Goal: Manage account settings

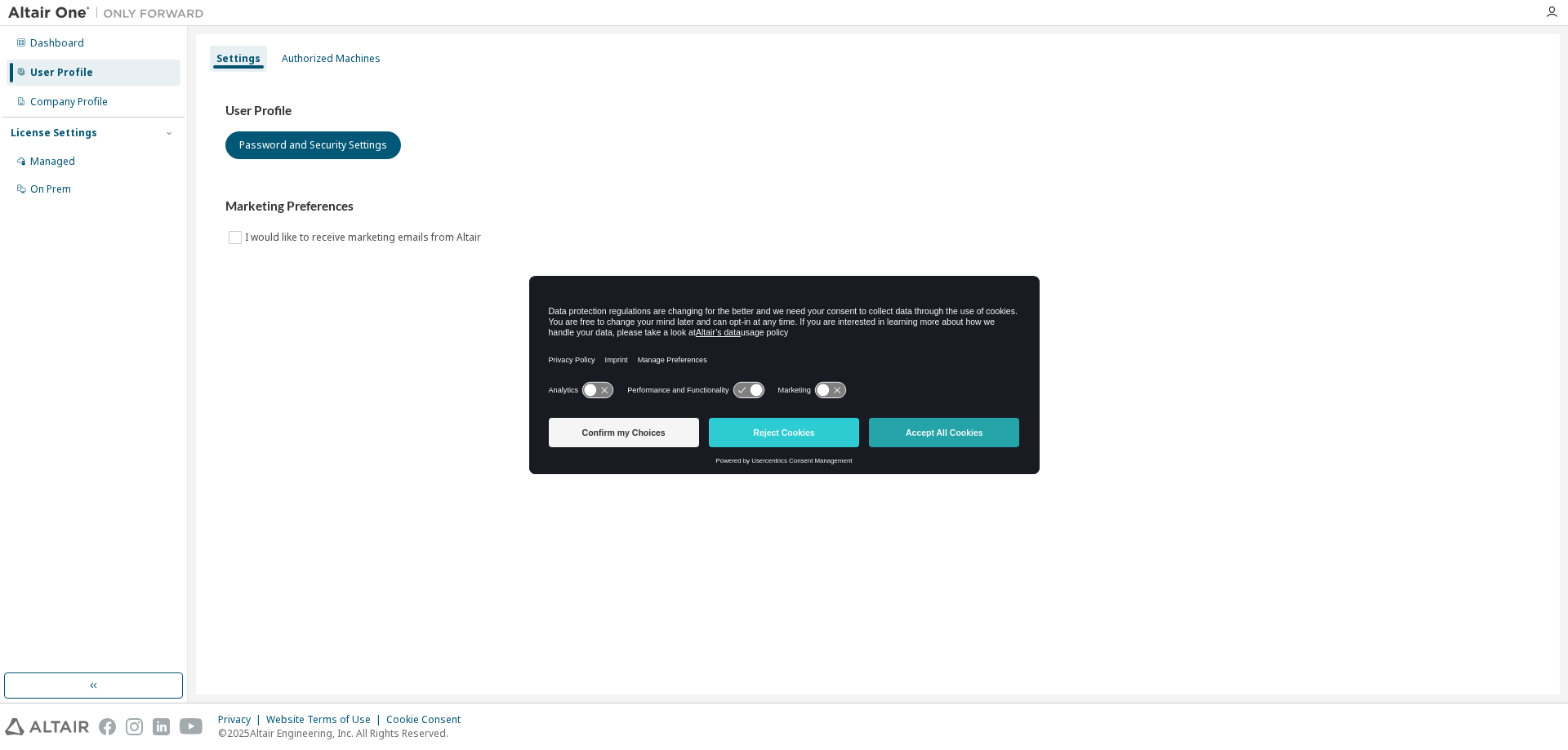
click at [965, 432] on button "Accept All Cookies" at bounding box center [944, 433] width 151 height 30
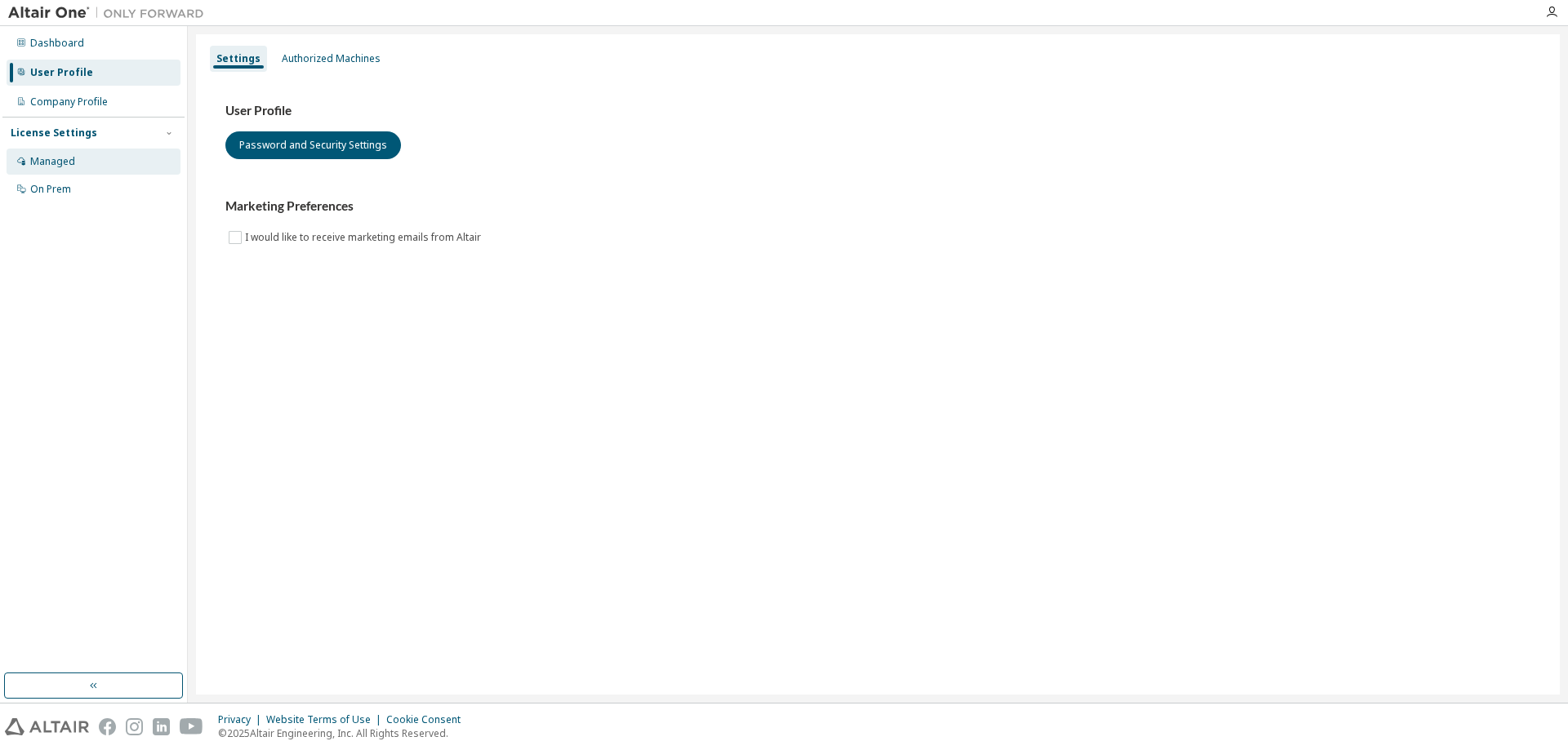
click at [113, 159] on div "Managed" at bounding box center [93, 162] width 174 height 26
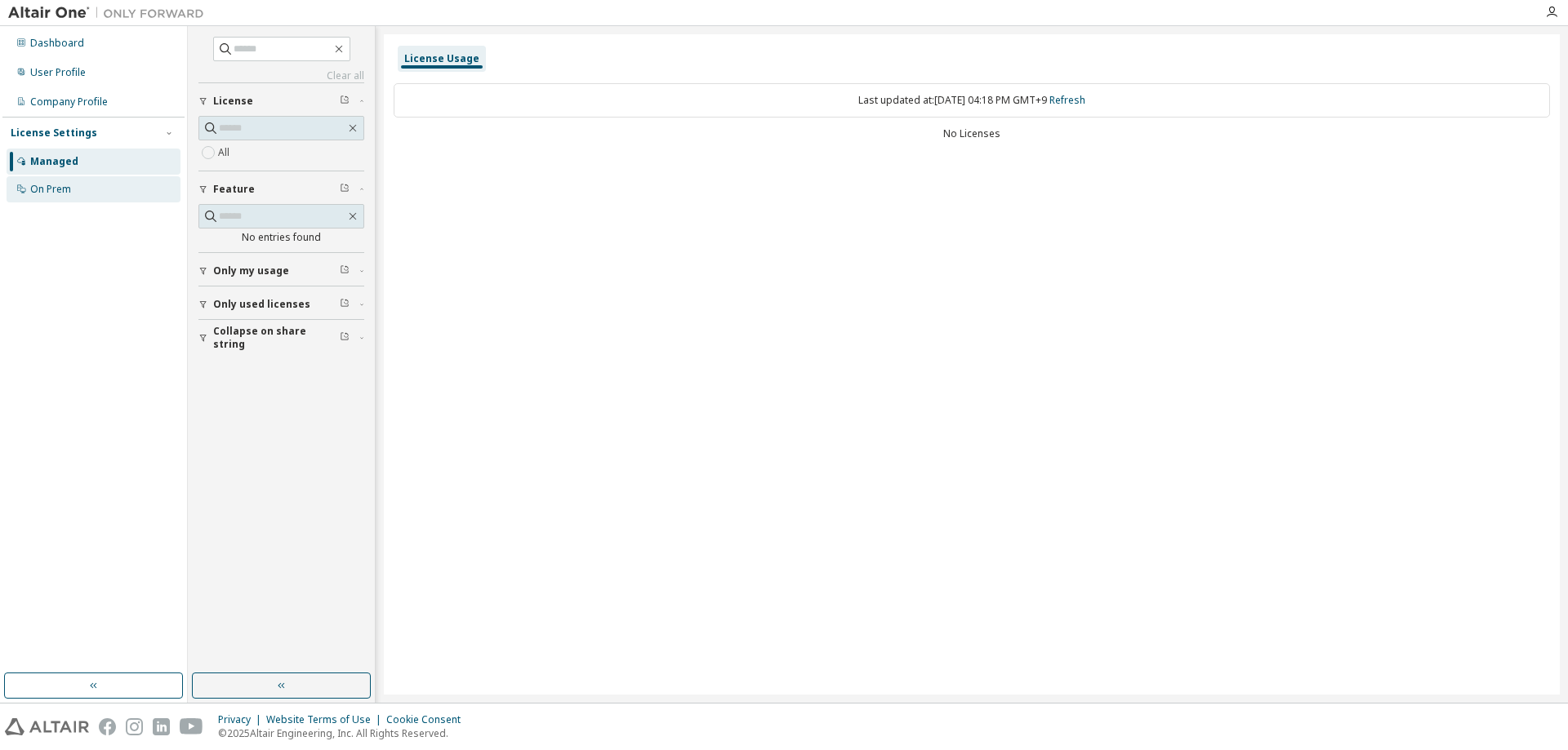
click at [124, 183] on div "On Prem" at bounding box center [93, 189] width 174 height 26
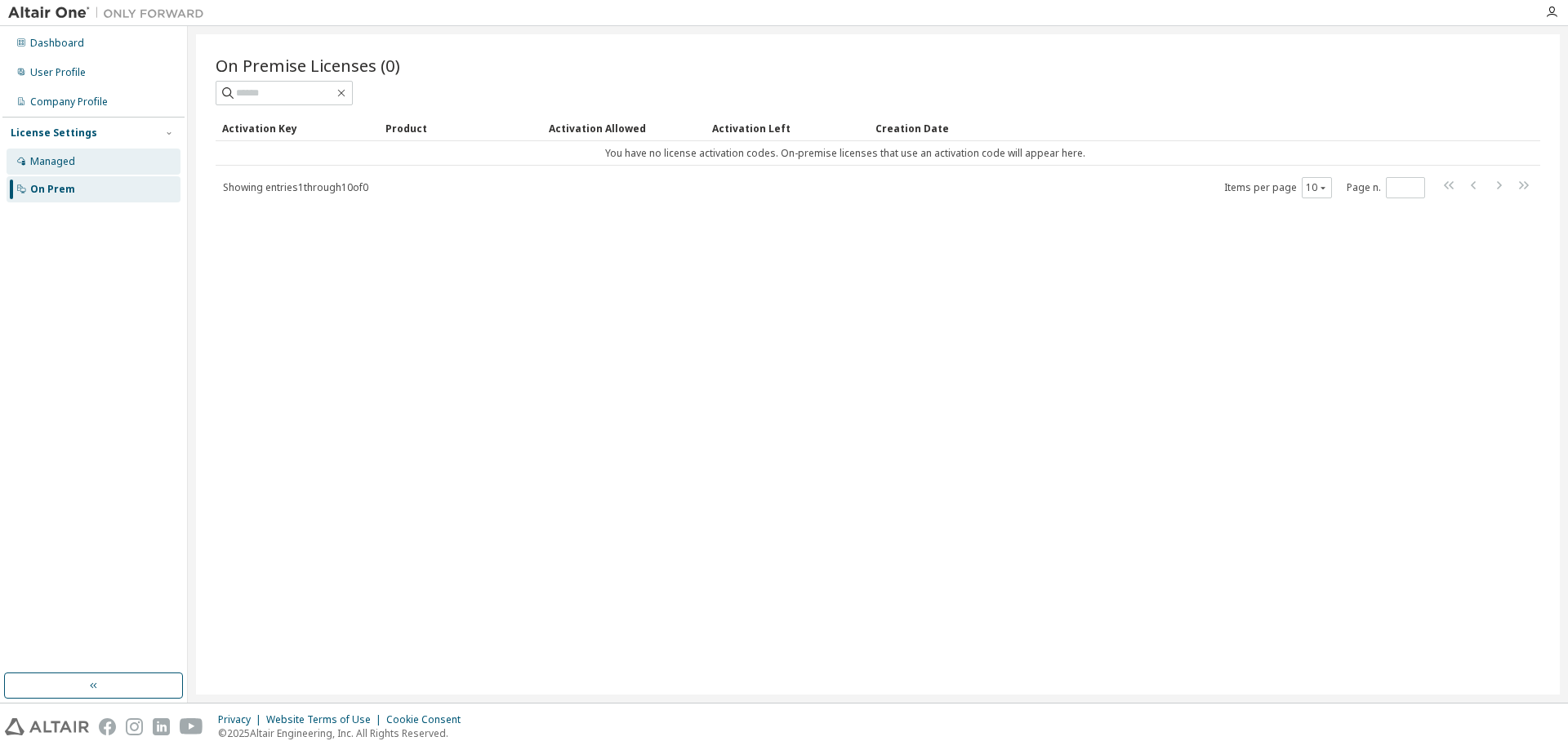
click at [108, 166] on div "Managed" at bounding box center [93, 162] width 174 height 26
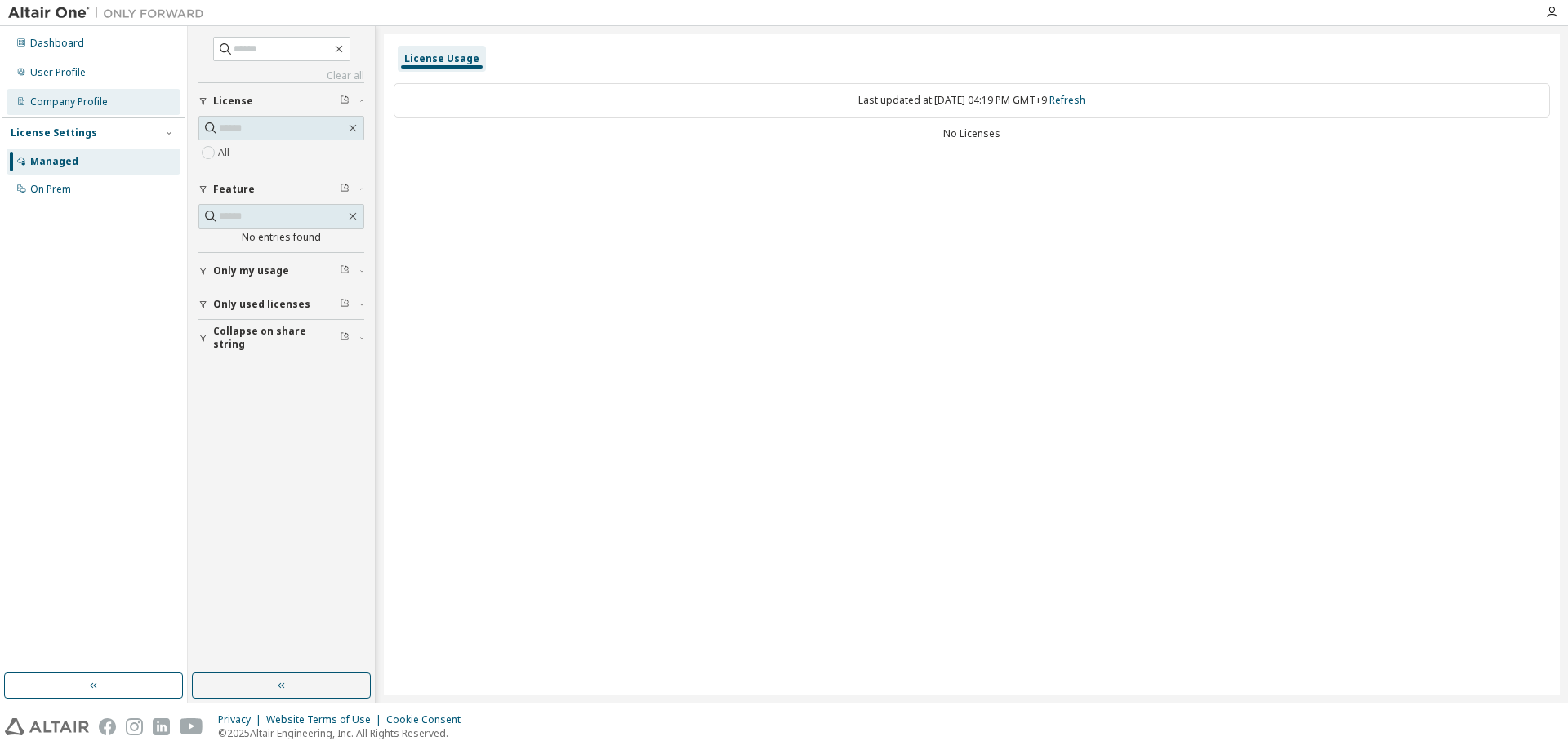
click at [90, 105] on div "Company Profile" at bounding box center [69, 102] width 77 height 13
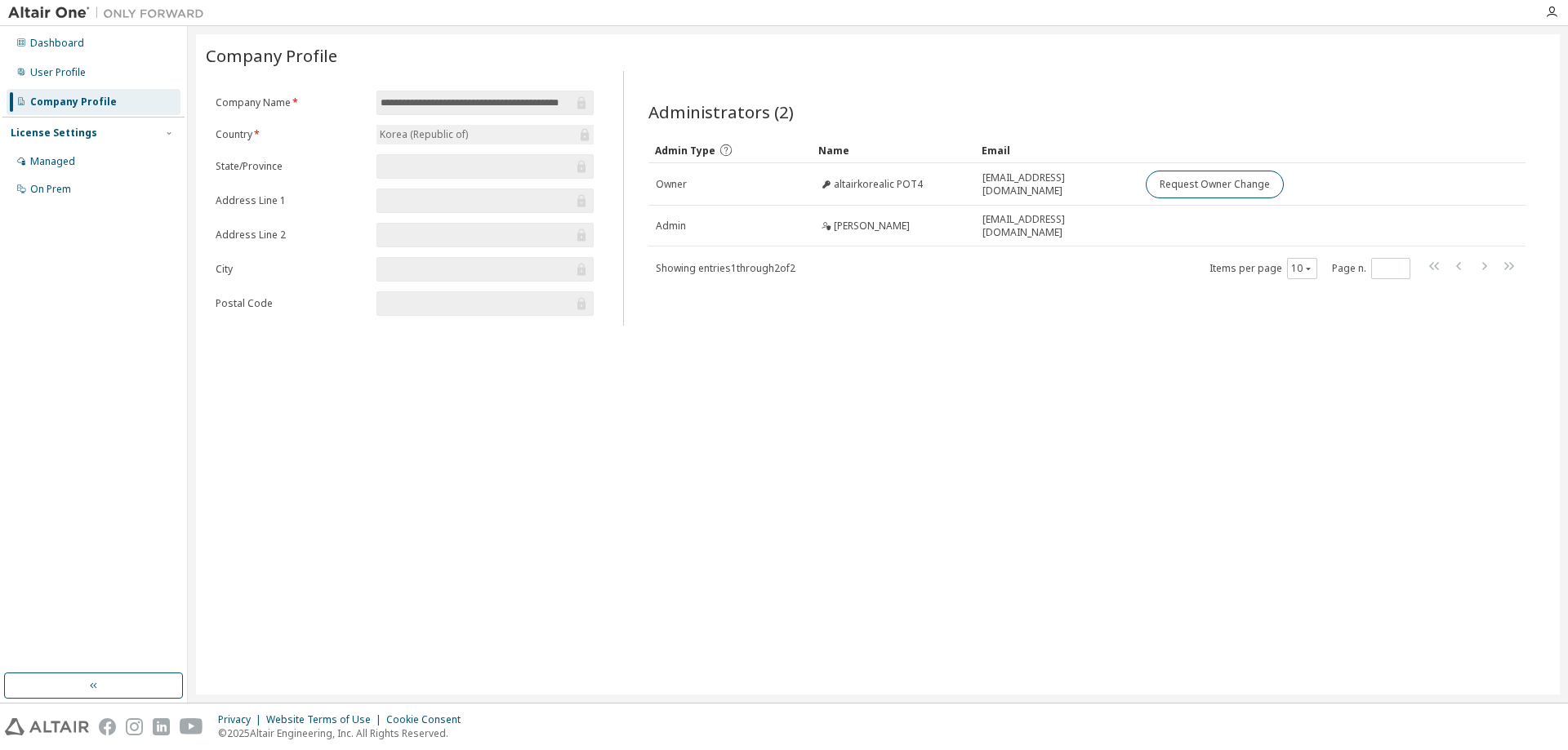
click at [958, 390] on div "**********" at bounding box center [878, 364] width 1364 height 660
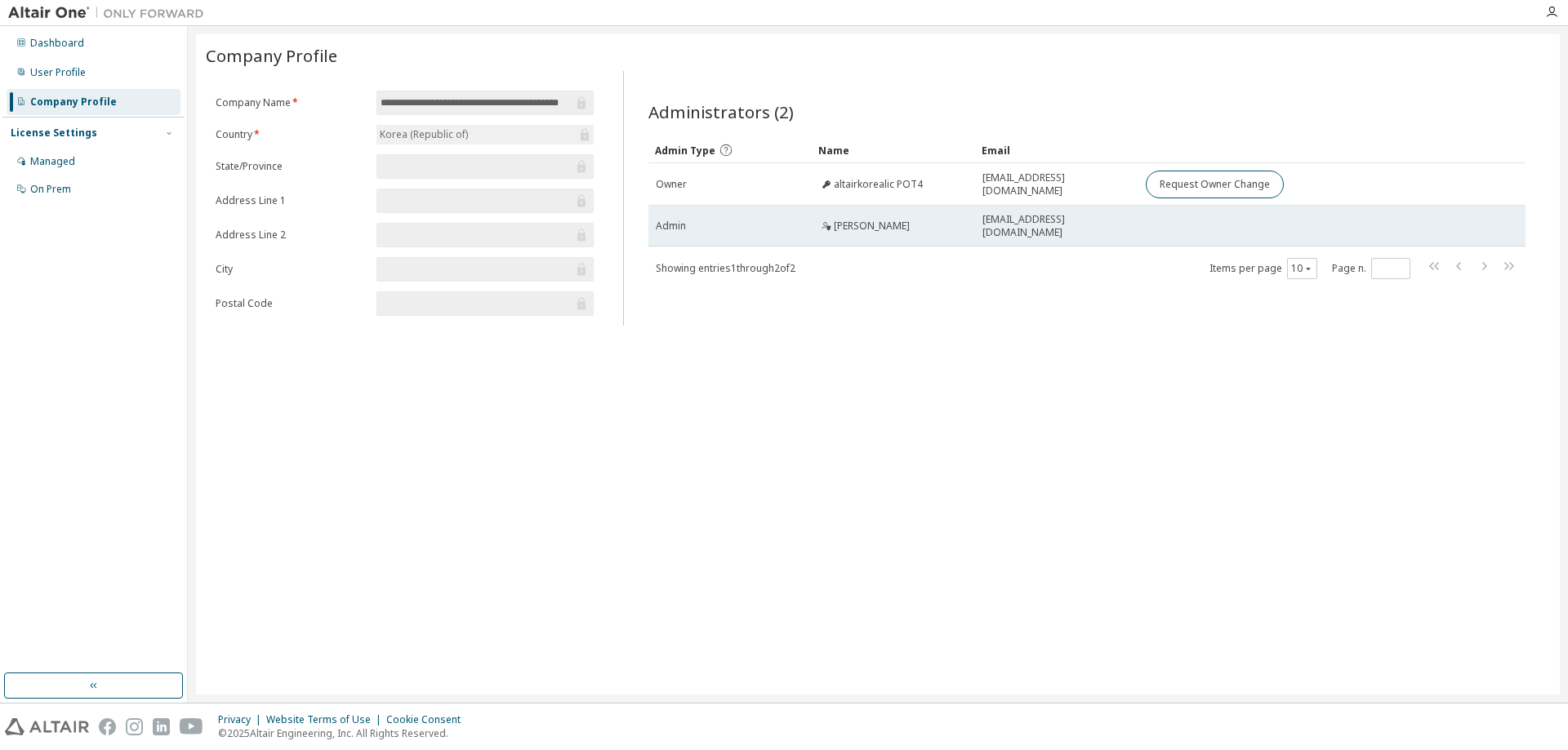
click at [801, 234] on td "Admin" at bounding box center [730, 226] width 164 height 41
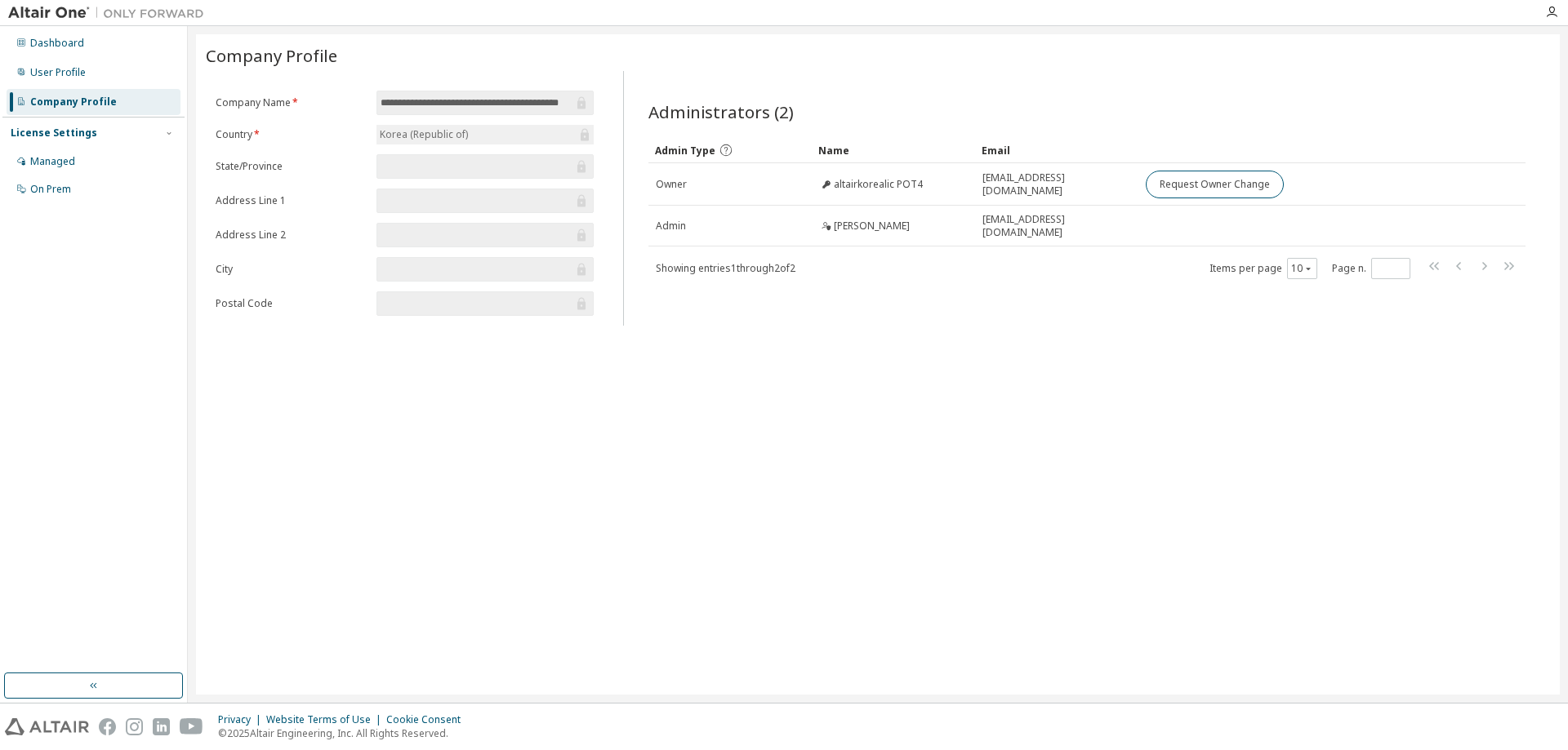
click at [843, 355] on div "**********" at bounding box center [878, 364] width 1364 height 660
click at [100, 51] on div "Dashboard" at bounding box center [93, 44] width 174 height 26
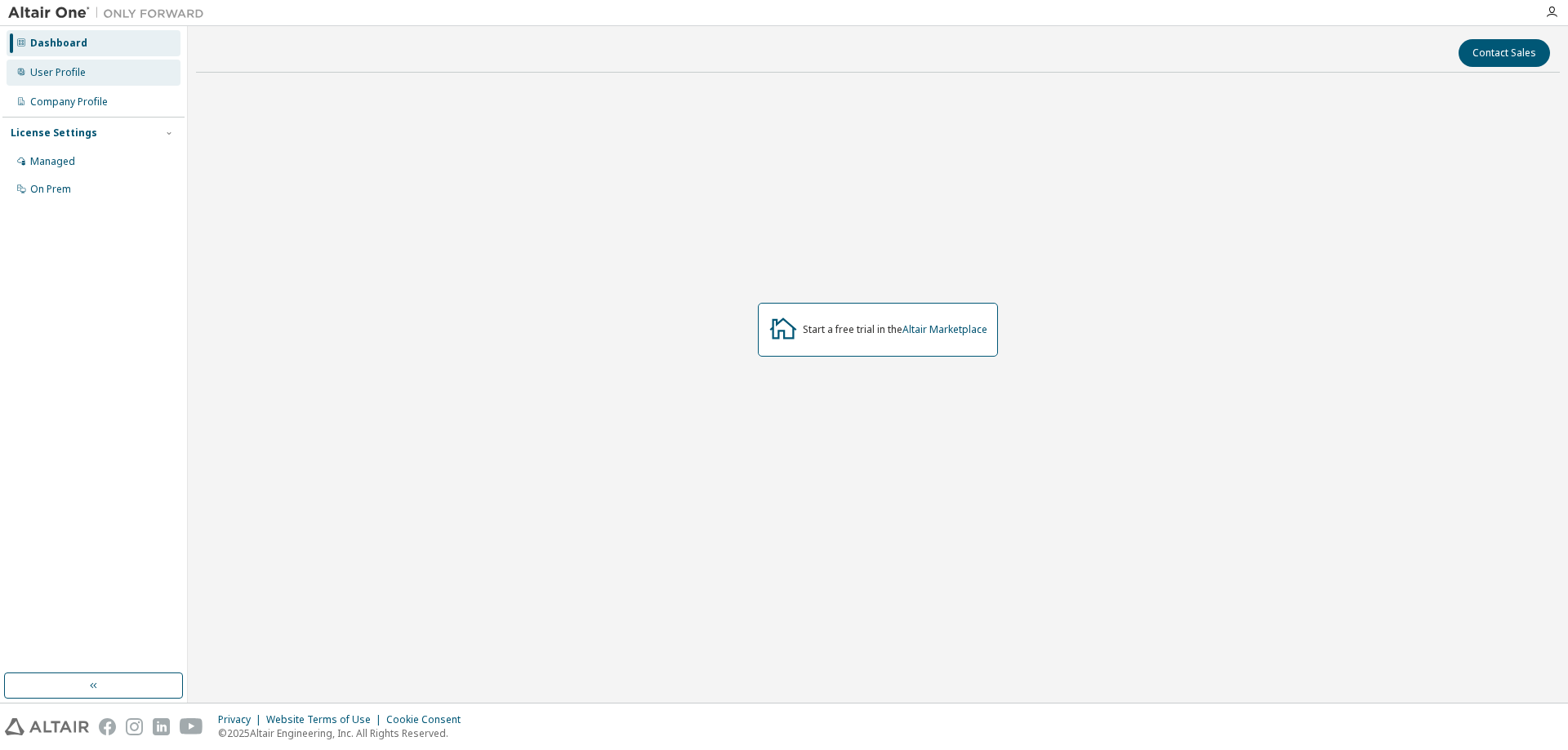
click at [69, 76] on div "User Profile" at bounding box center [58, 72] width 56 height 13
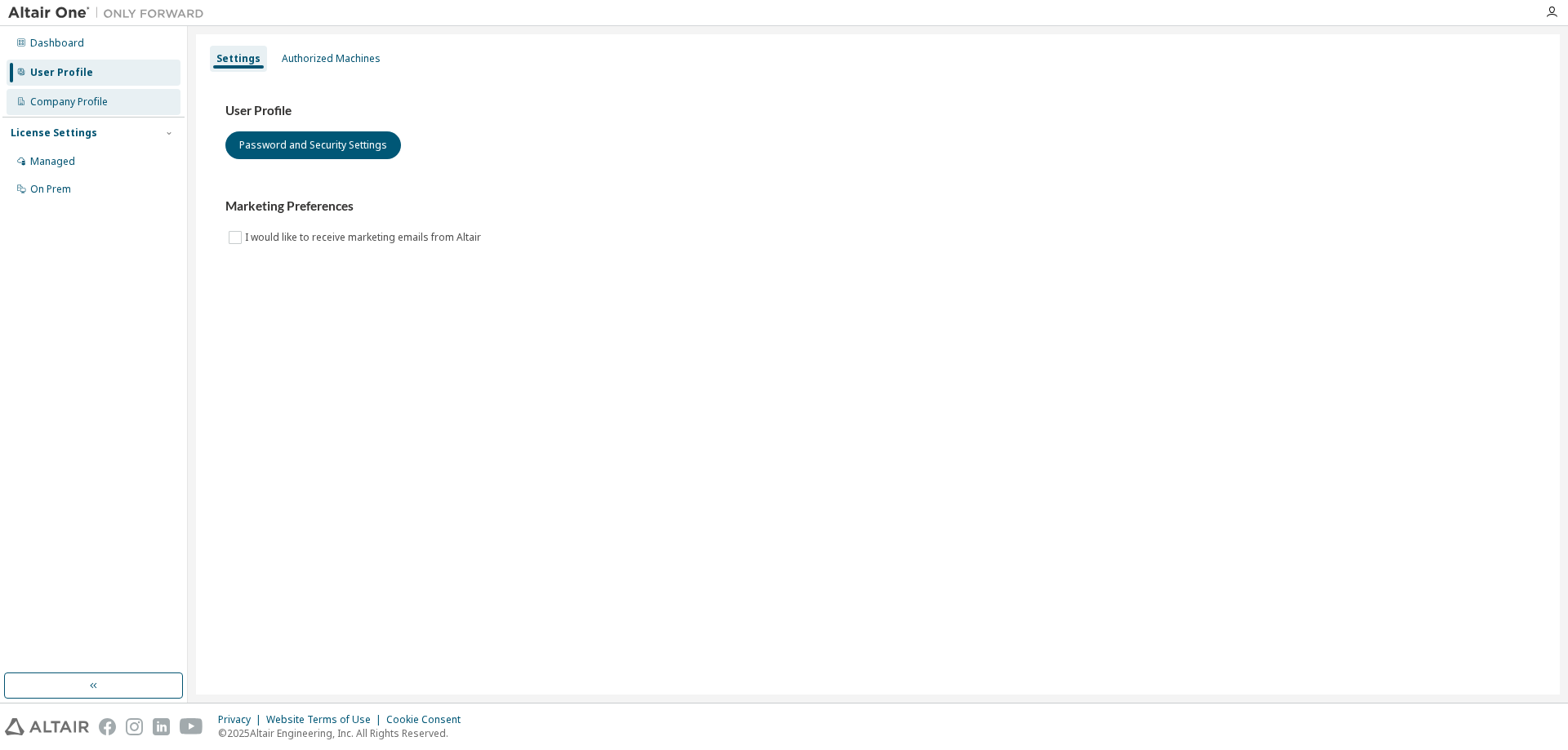
click at [82, 94] on div "Company Profile" at bounding box center [93, 102] width 174 height 26
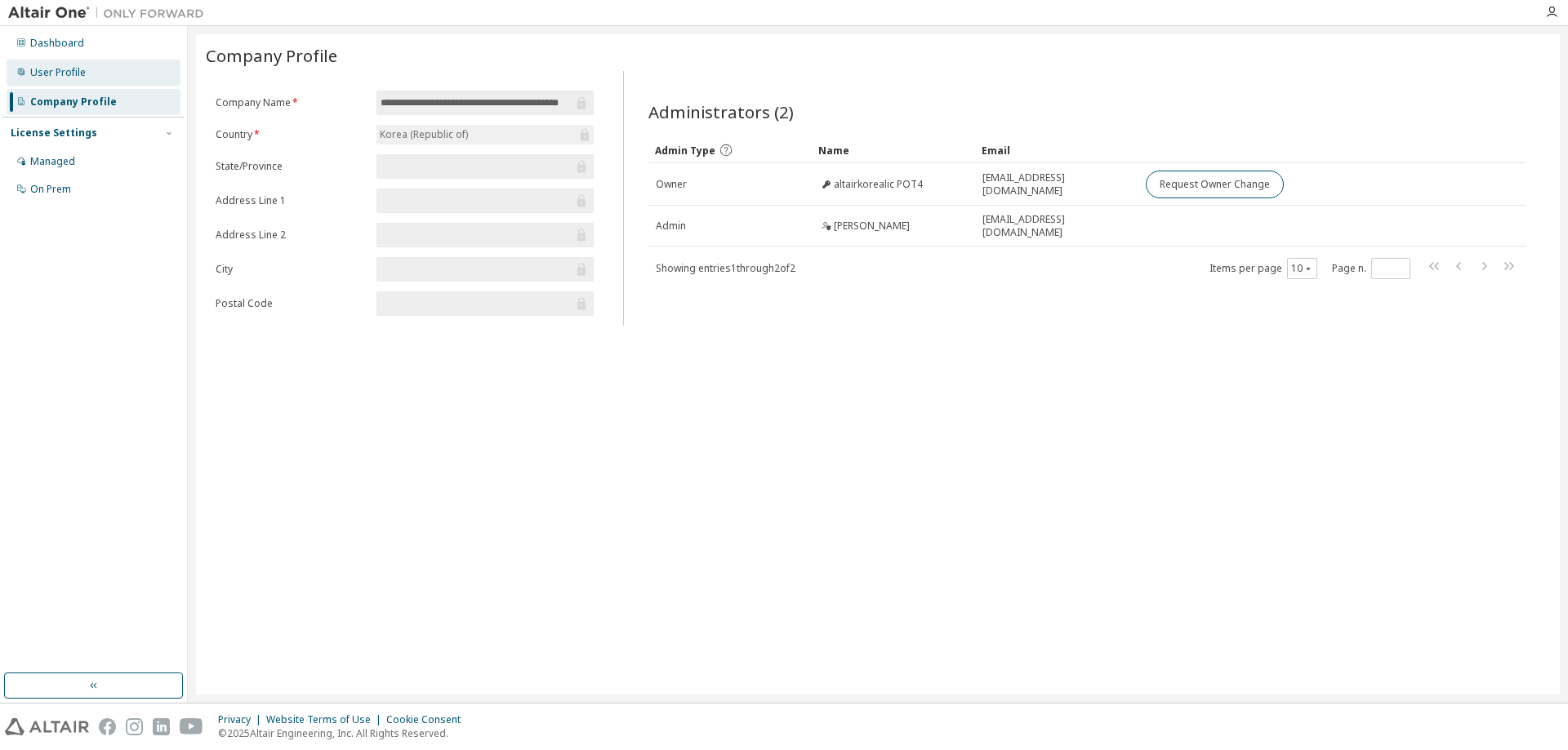
click at [78, 70] on div "User Profile" at bounding box center [58, 72] width 56 height 13
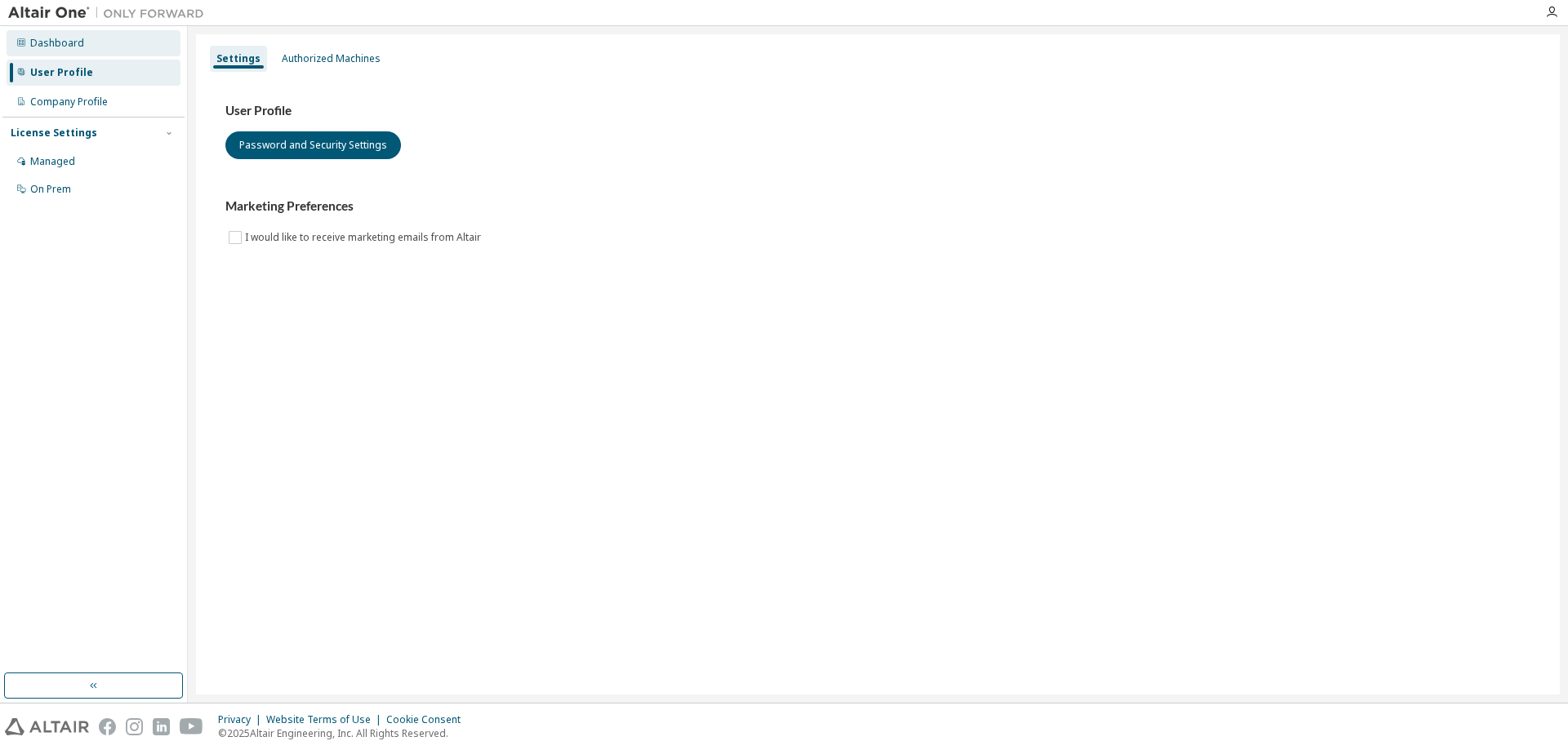
click at [78, 54] on div "Dashboard" at bounding box center [93, 44] width 174 height 26
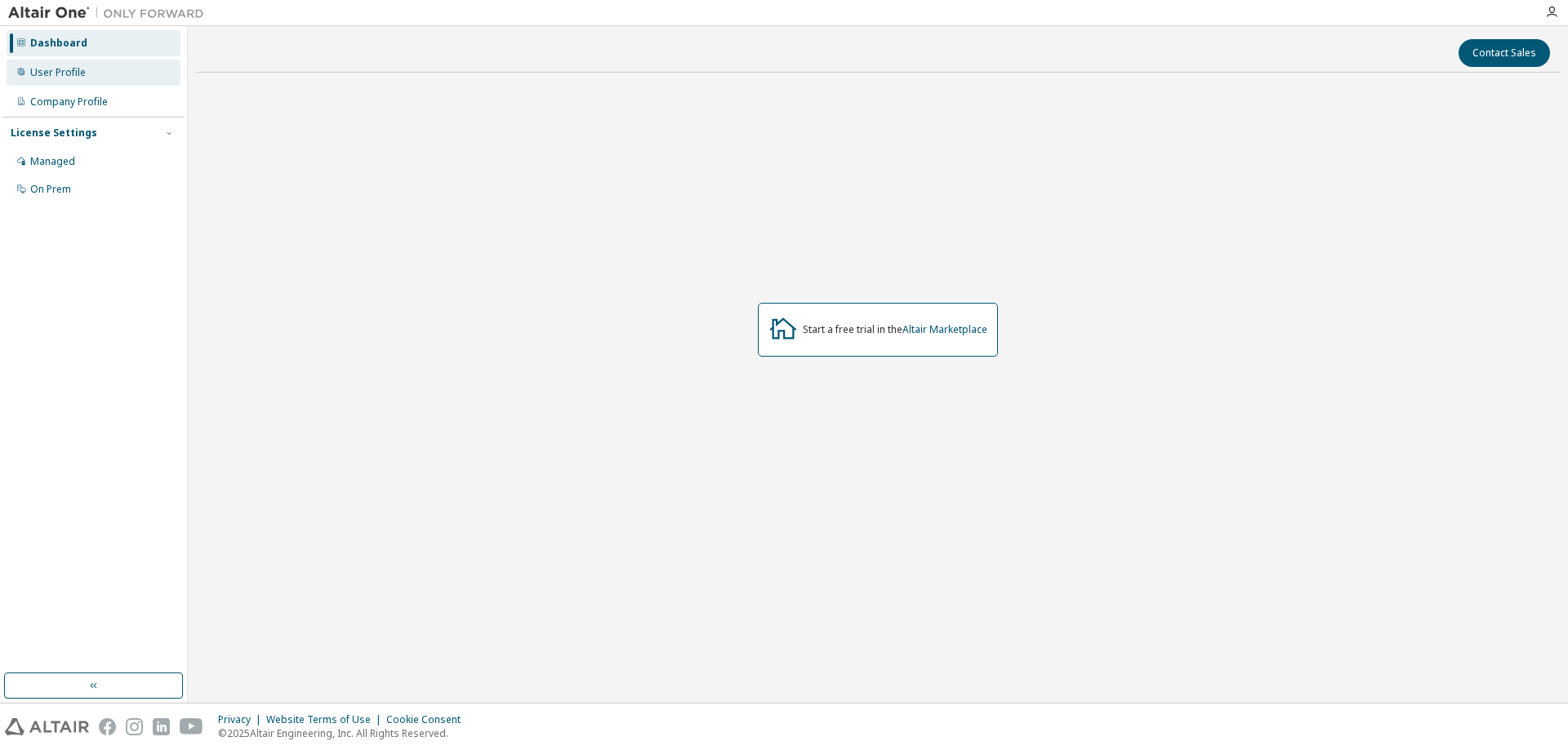
click at [77, 73] on div "User Profile" at bounding box center [58, 72] width 56 height 13
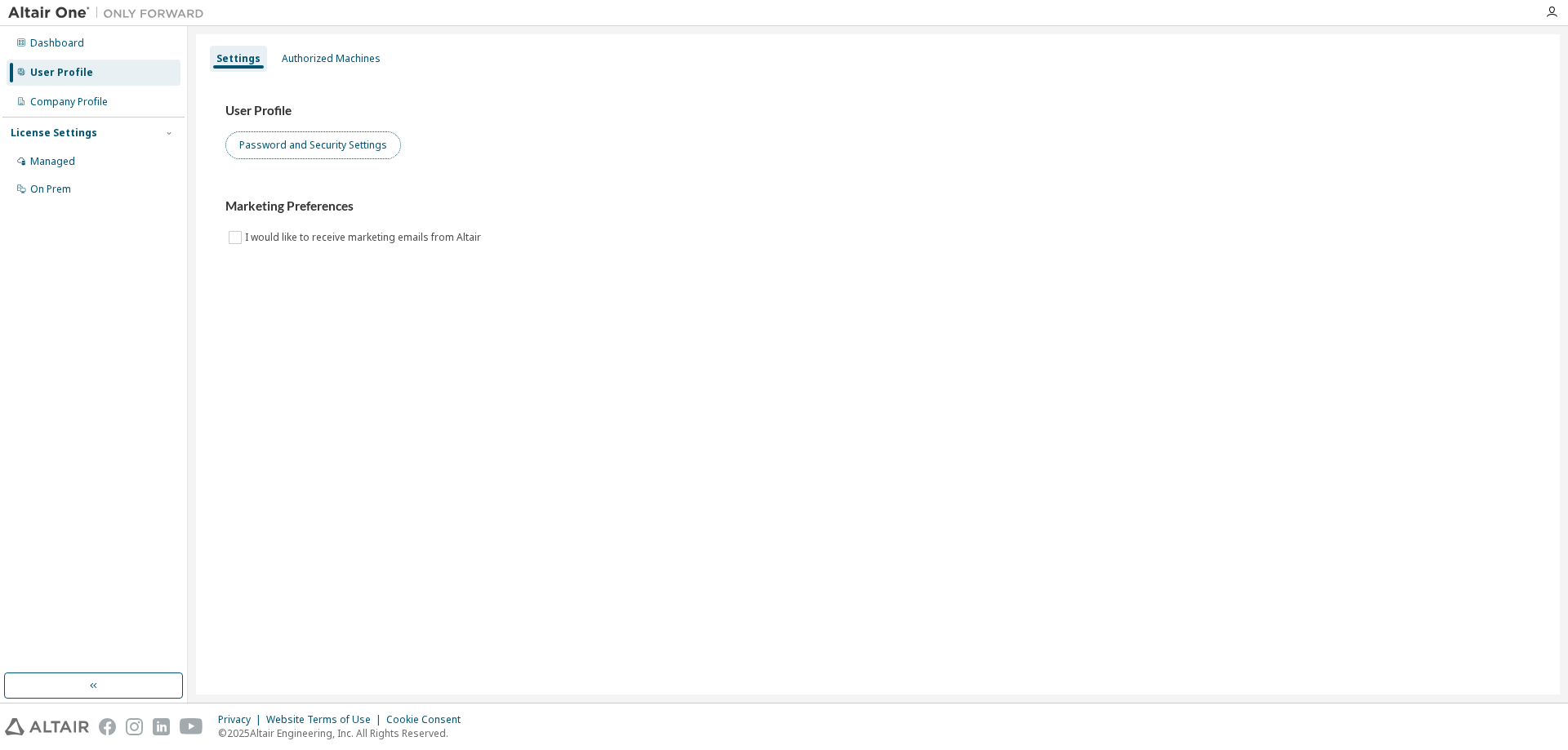
click at [356, 152] on button "Password and Security Settings" at bounding box center [313, 146] width 175 height 28
